Goal: Communication & Community: Answer question/provide support

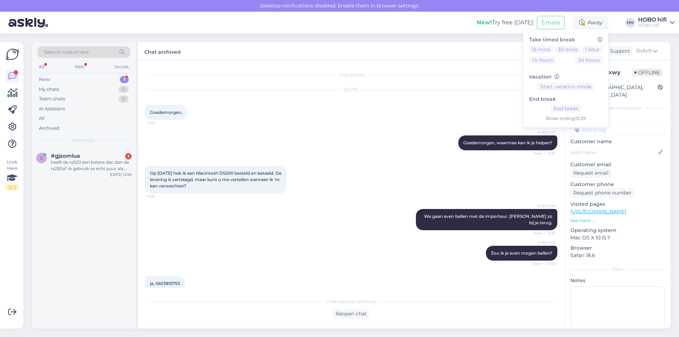
scroll to position [143, 0]
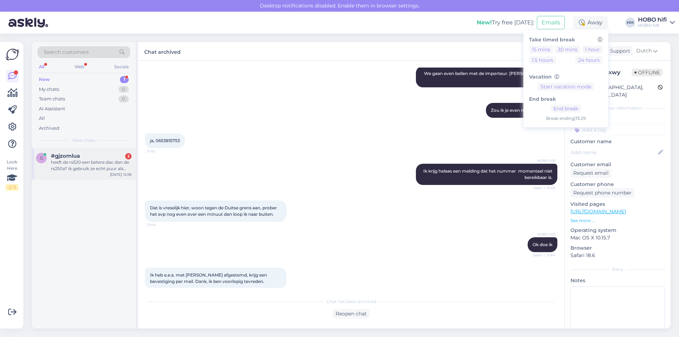
click at [89, 169] on div "heeft de rs520 een betere dac dan de rs250a? ik gebruik ze echt puur als dac/st…" at bounding box center [91, 165] width 81 height 13
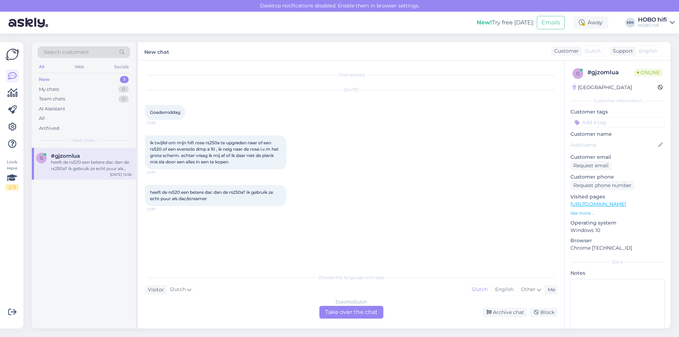
scroll to position [0, 0]
click at [373, 313] on div "Dutch to Dutch Take over the chat" at bounding box center [351, 312] width 64 height 13
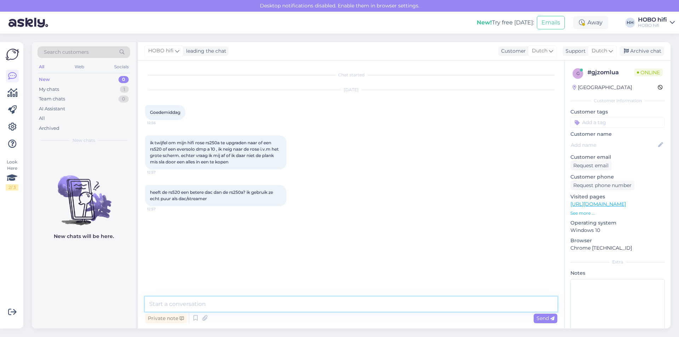
click at [220, 300] on textarea at bounding box center [351, 304] width 412 height 15
type textarea "Goedemiddag"
click at [544, 318] on span "Send" at bounding box center [546, 318] width 18 height 6
click at [188, 306] on textarea at bounding box center [351, 304] width 412 height 15
type textarea "Als je huidige versterker niet wilt vervangen, dan is de dmp a10 een een betere…"
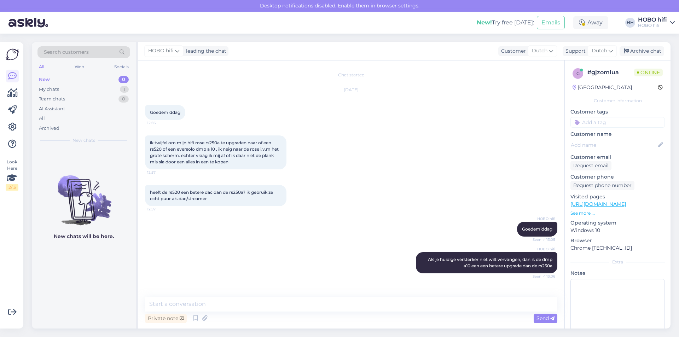
scroll to position [21, 0]
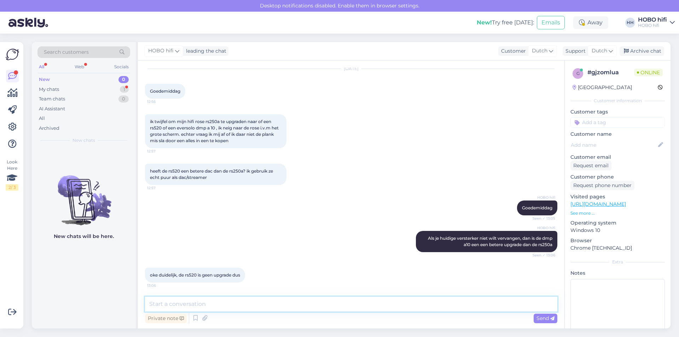
click at [221, 309] on textarea at bounding box center [351, 304] width 412 height 15
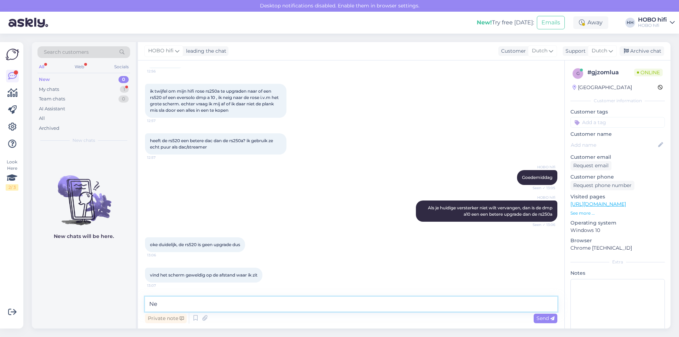
type textarea "N"
type textarea "Het scherm is idd super, maar is wat ons betreft klankmatig geen echte upgrade."
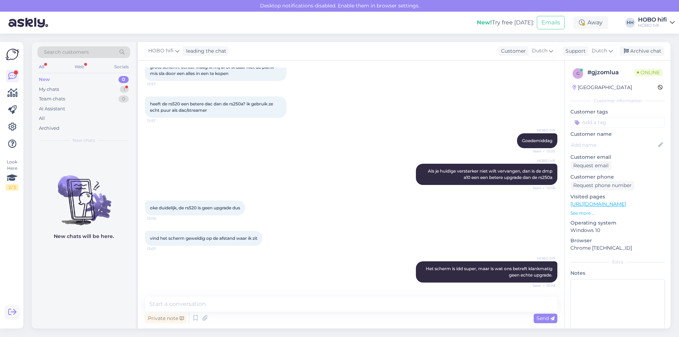
scroll to position [119, 0]
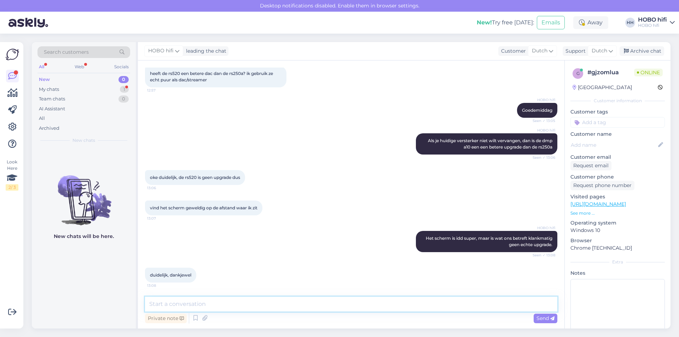
click at [190, 308] on textarea at bounding box center [351, 304] width 412 height 15
type textarea "Graag gedaan en nog een fijne dag!"
click at [554, 319] on icon at bounding box center [552, 319] width 4 height 4
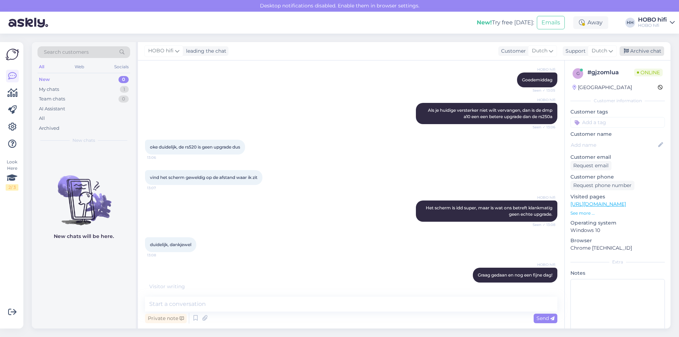
click at [649, 51] on div "Archive chat" at bounding box center [642, 51] width 45 height 10
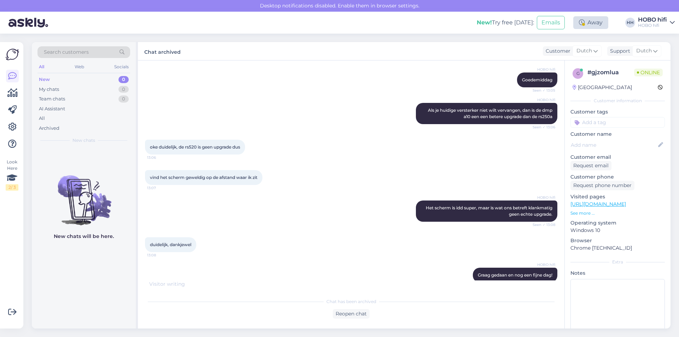
click at [598, 24] on div "Away" at bounding box center [590, 22] width 35 height 13
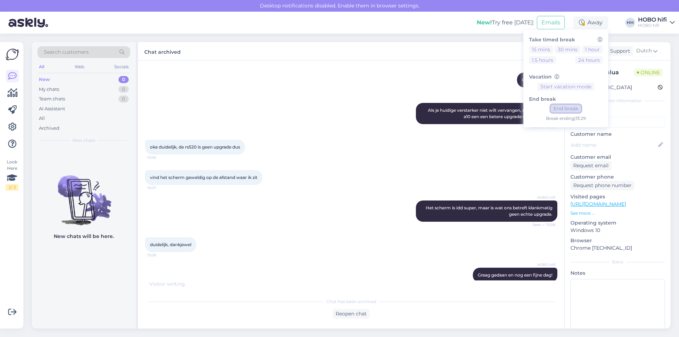
click at [567, 110] on button "End break" at bounding box center [566, 109] width 30 height 8
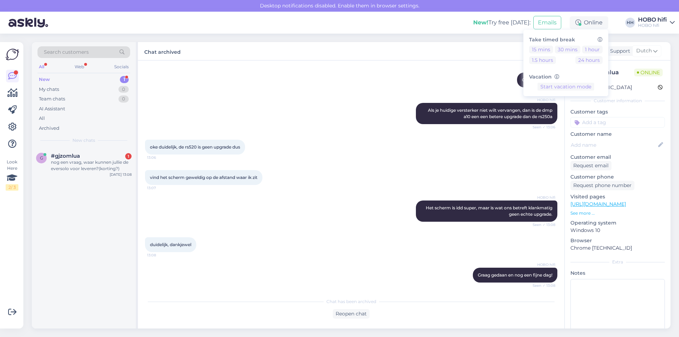
scroll to position [189, 0]
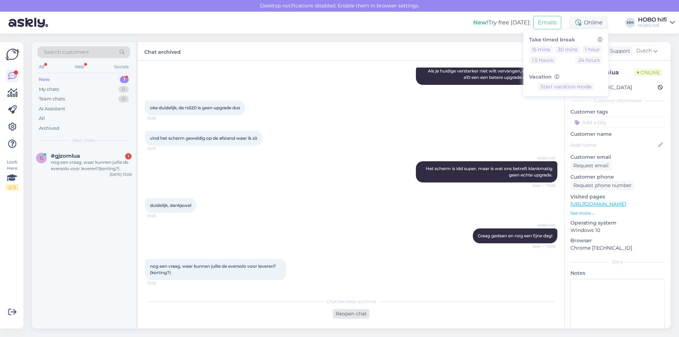
click at [354, 314] on div "Reopen chat" at bounding box center [351, 314] width 37 height 10
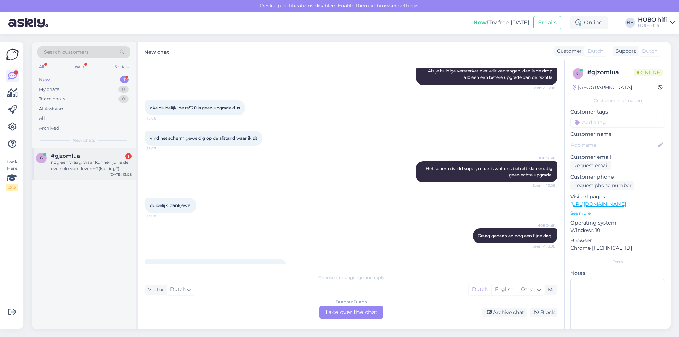
click at [101, 165] on div "nog een vraag, waar kunnen jullie de eversolo voor leveren?(korting?)" at bounding box center [91, 165] width 81 height 13
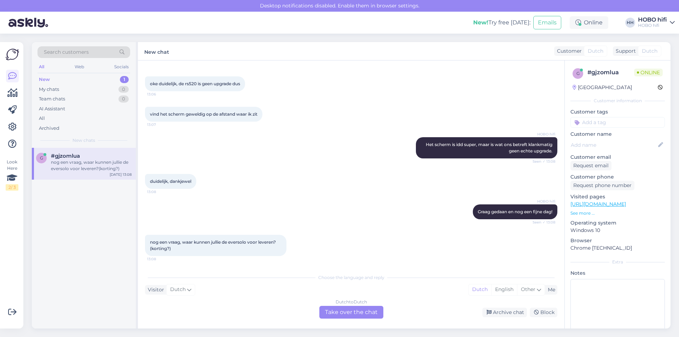
click at [338, 314] on div "Dutch to Dutch Take over the chat" at bounding box center [351, 312] width 64 height 13
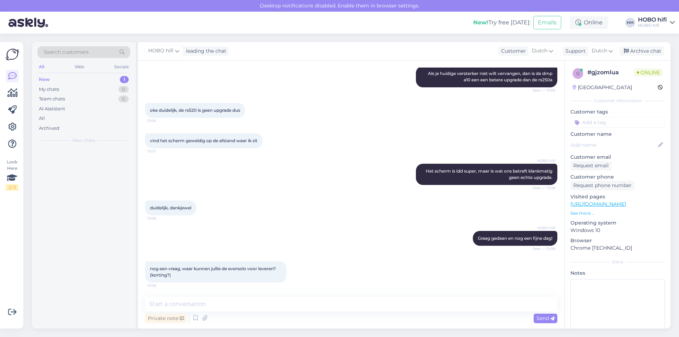
scroll to position [186, 0]
click at [168, 300] on textarea at bounding box center [351, 304] width 412 height 15
click at [186, 304] on textarea at bounding box center [351, 304] width 412 height 15
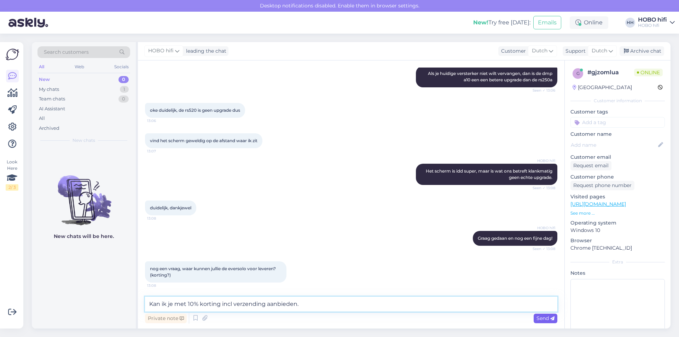
type textarea "Kan ik je met 10% korting incl verzending aanbieden."
click at [554, 320] on icon at bounding box center [552, 319] width 4 height 4
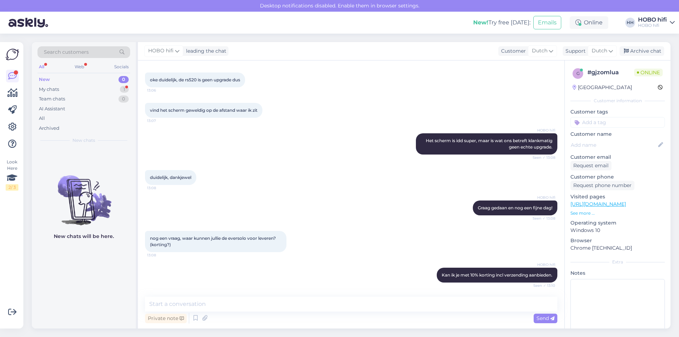
scroll to position [247, 0]
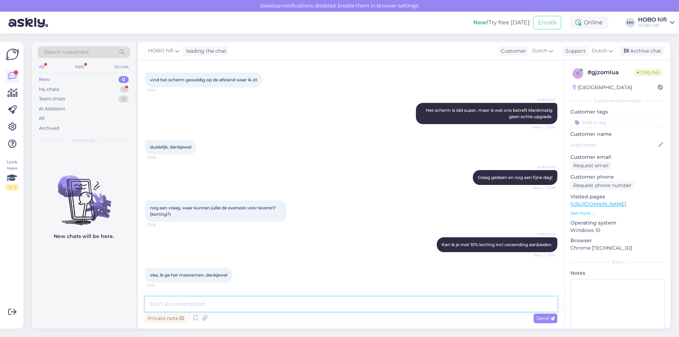
click at [188, 308] on textarea at bounding box center [351, 304] width 412 height 15
type textarea "Graag gedaan."
click at [540, 320] on span "Send" at bounding box center [546, 318] width 18 height 6
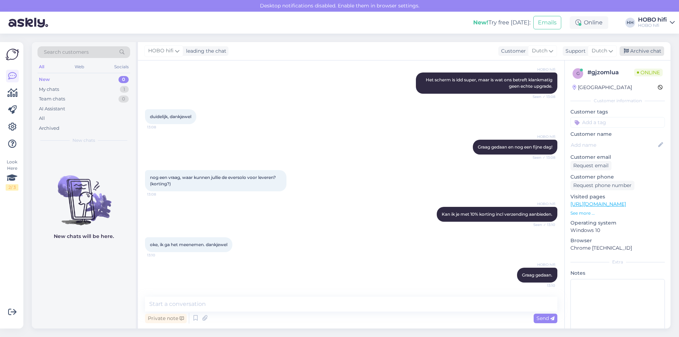
click at [647, 50] on div "Archive chat" at bounding box center [642, 51] width 45 height 10
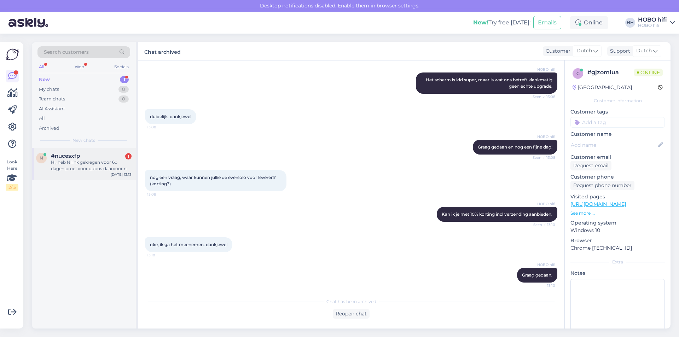
click at [75, 156] on span "#nucesxfp" at bounding box center [65, 156] width 29 height 6
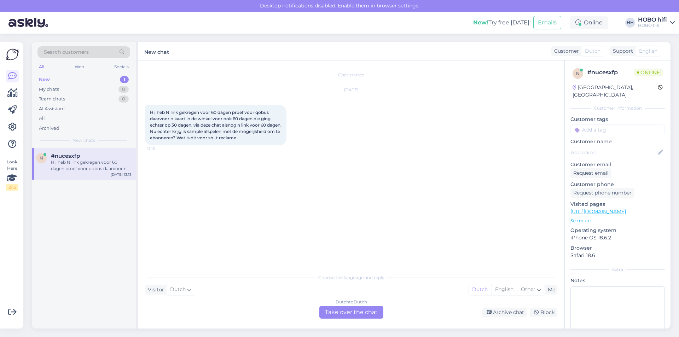
click at [346, 316] on div "Dutch to Dutch Take over the chat" at bounding box center [351, 312] width 64 height 13
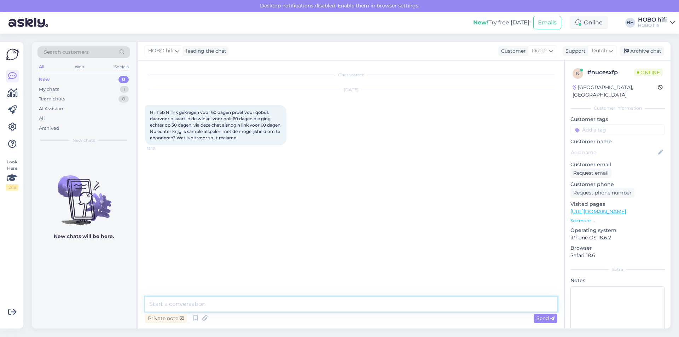
click at [197, 302] on textarea at bounding box center [351, 304] width 412 height 15
type textarea "Goedemiddag, de collega, die je eerder heeft geholpen, zal je vraag zodadelijk …"
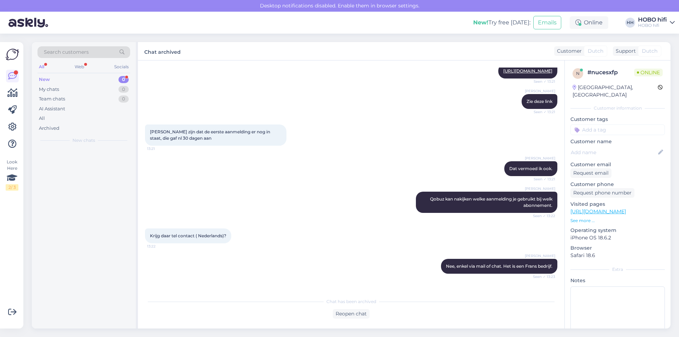
scroll to position [238, 0]
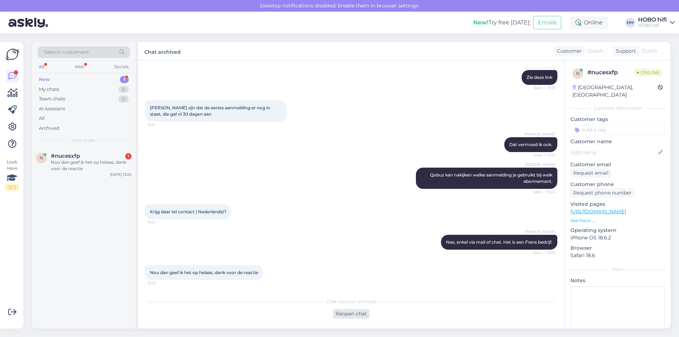
click at [349, 314] on div "Reopen chat" at bounding box center [351, 314] width 37 height 10
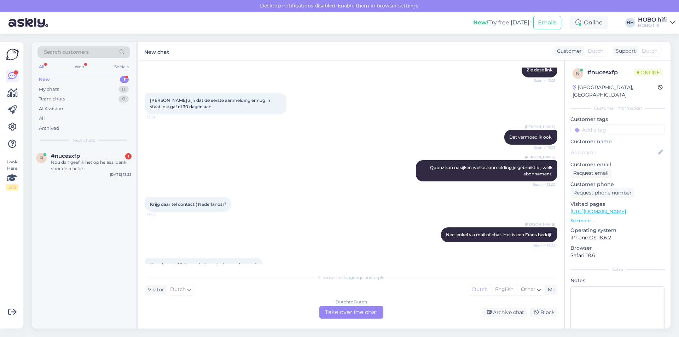
click at [336, 311] on div "Dutch to Dutch Take over the chat" at bounding box center [351, 312] width 64 height 13
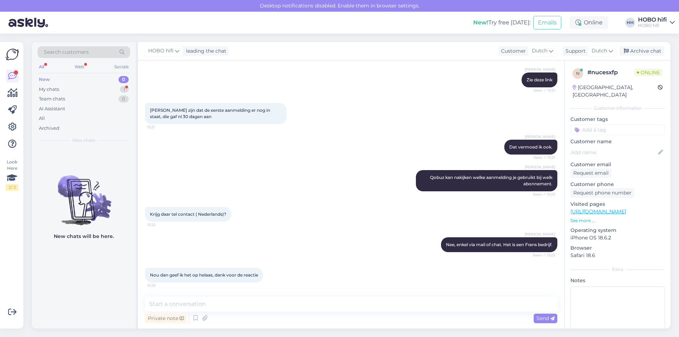
scroll to position [236, 0]
click at [198, 305] on textarea at bounding box center [351, 304] width 412 height 15
type textarea "Graag gedaan en nog een fijne dag."
click at [538, 319] on span "Send" at bounding box center [546, 318] width 18 height 6
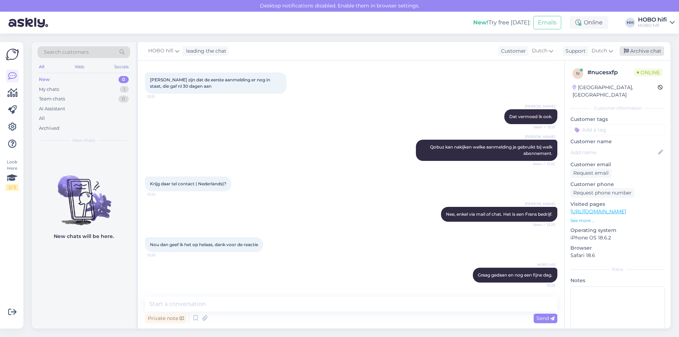
click at [644, 53] on div "Archive chat" at bounding box center [642, 51] width 45 height 10
